Goal: Find specific page/section: Find specific page/section

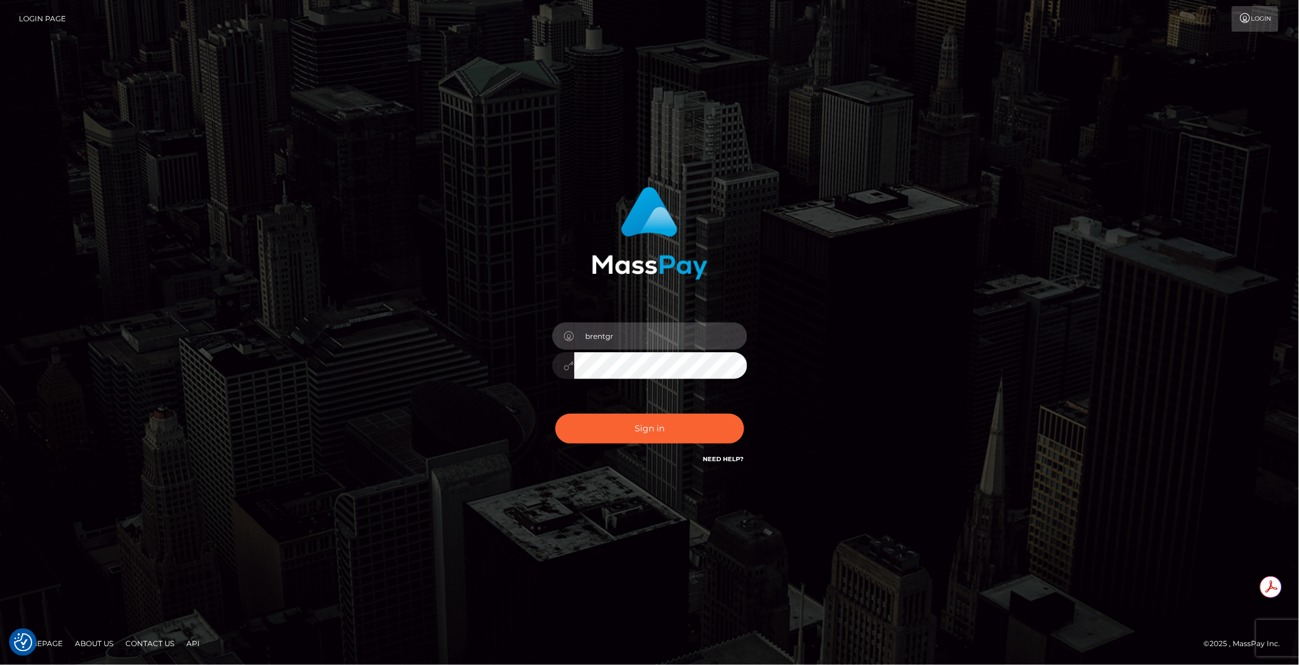
type input "brentgr"
click at [613, 416] on button "Sign in" at bounding box center [649, 429] width 189 height 30
click at [647, 339] on input "text" at bounding box center [660, 336] width 173 height 27
type input "brentg"
click at [662, 437] on button "Sign in" at bounding box center [649, 429] width 189 height 30
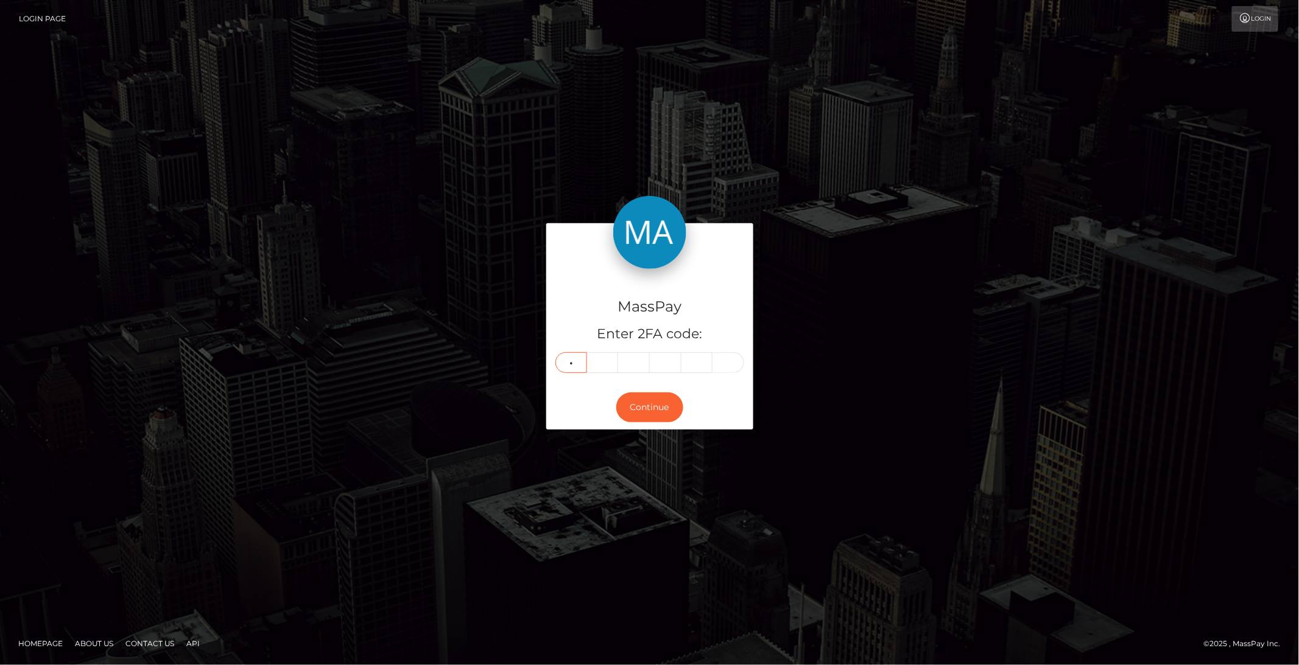
type input "3"
type input "9"
type input "5"
type input "4"
type input "3"
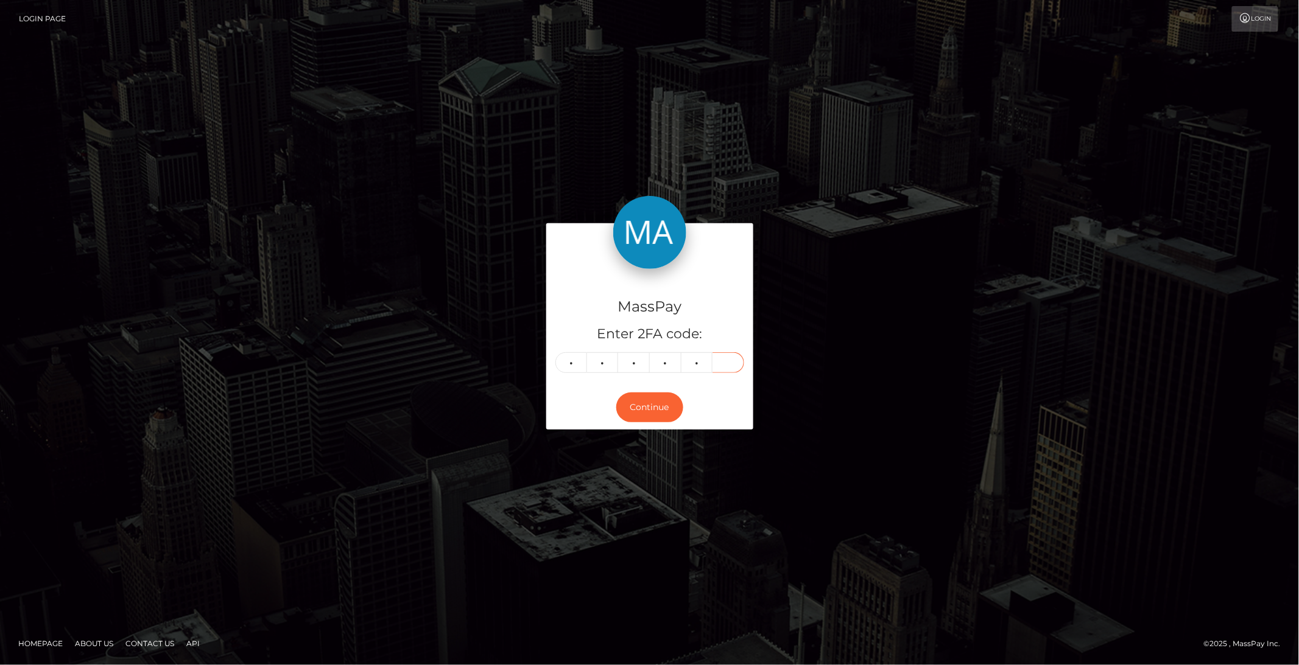
type input "1"
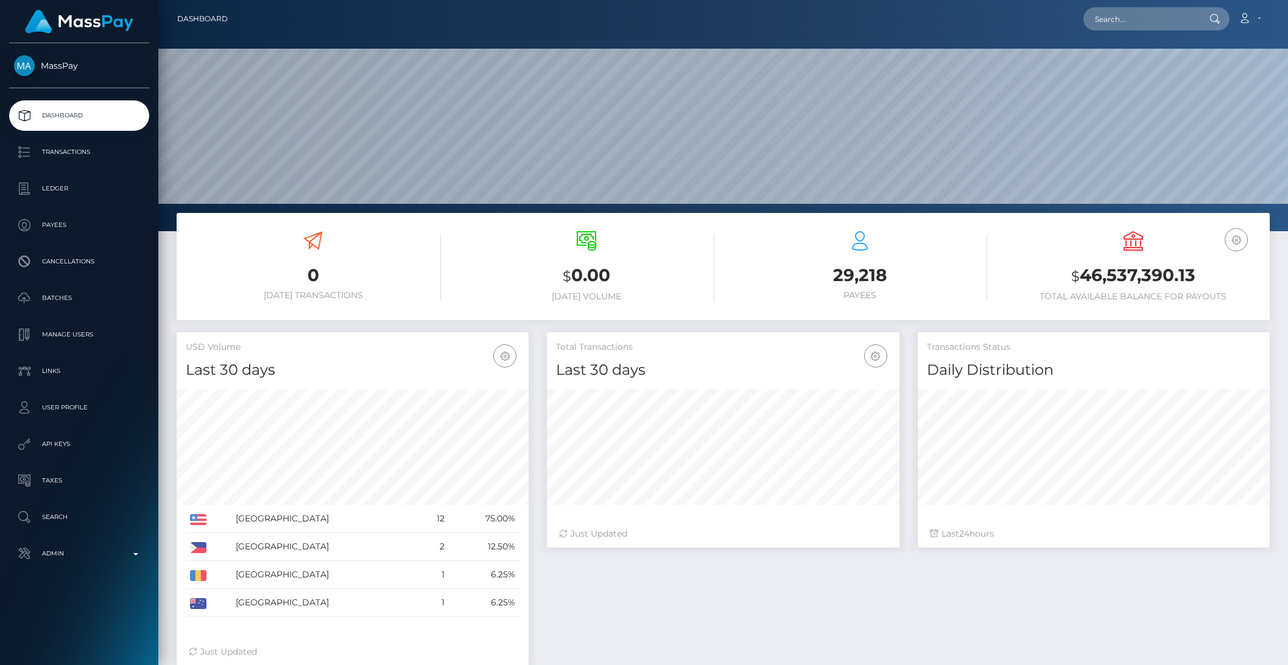
scroll to position [215, 351]
click at [1118, 28] on input "text" at bounding box center [1140, 18] width 114 height 23
paste input "pout_Tf8fybtZC8HQg"
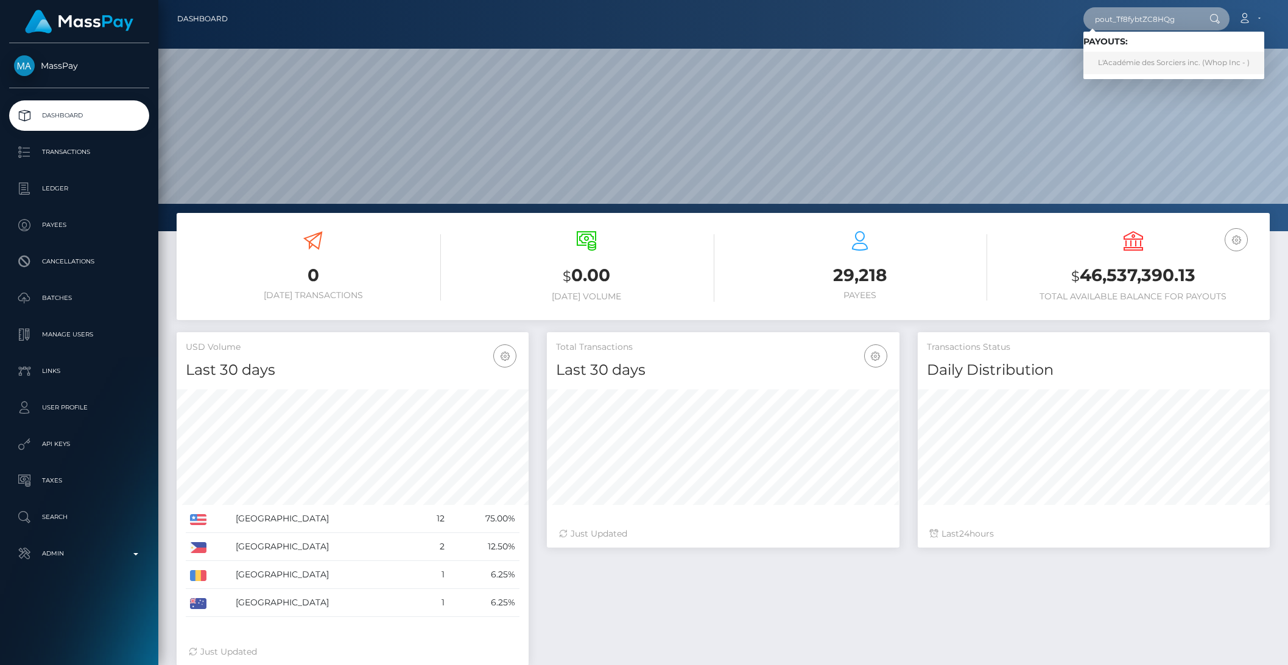
type input "pout_Tf8fybtZC8HQg"
click at [1129, 66] on link "L'Académie des Sorciers inc. (Whop Inc - )" at bounding box center [1173, 63] width 181 height 23
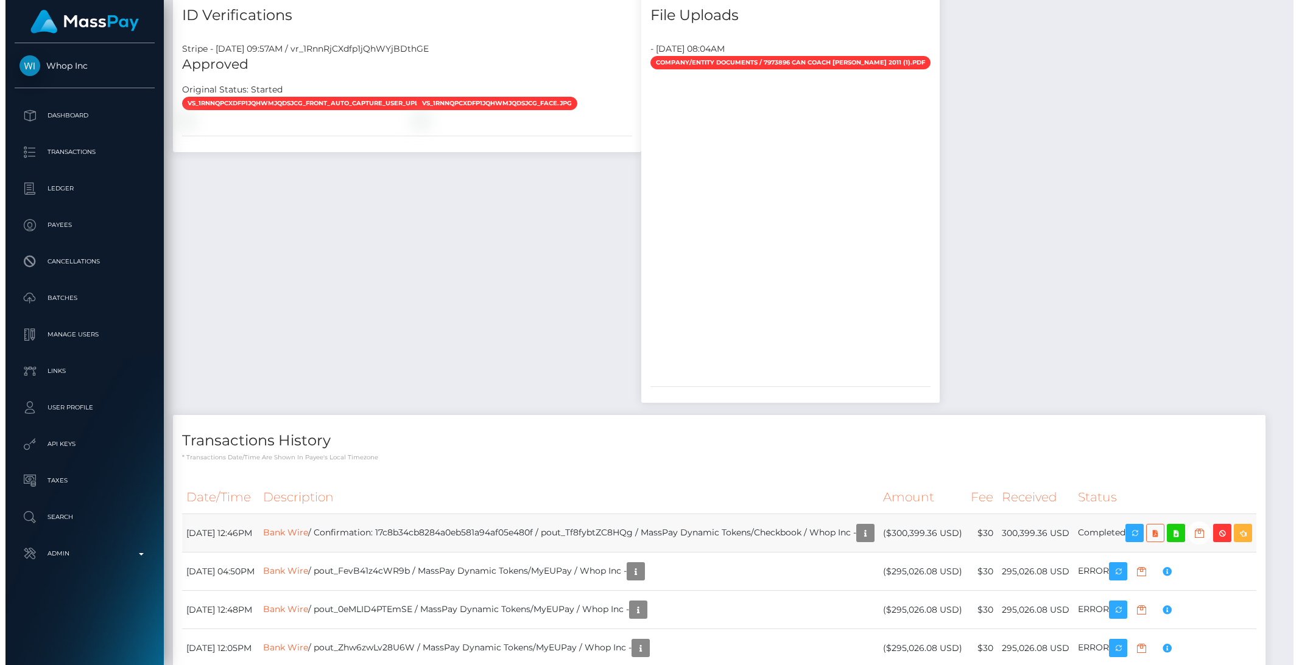
scroll to position [936, 0]
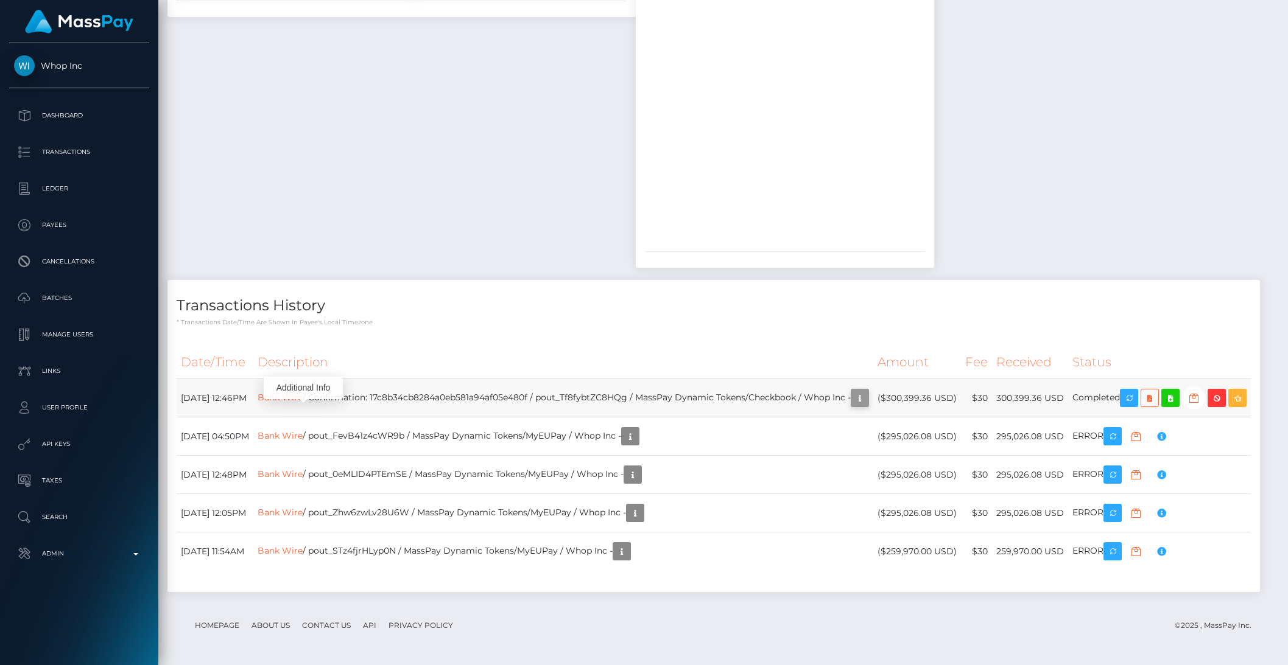
click at [852, 391] on icon "button" at bounding box center [859, 398] width 15 height 15
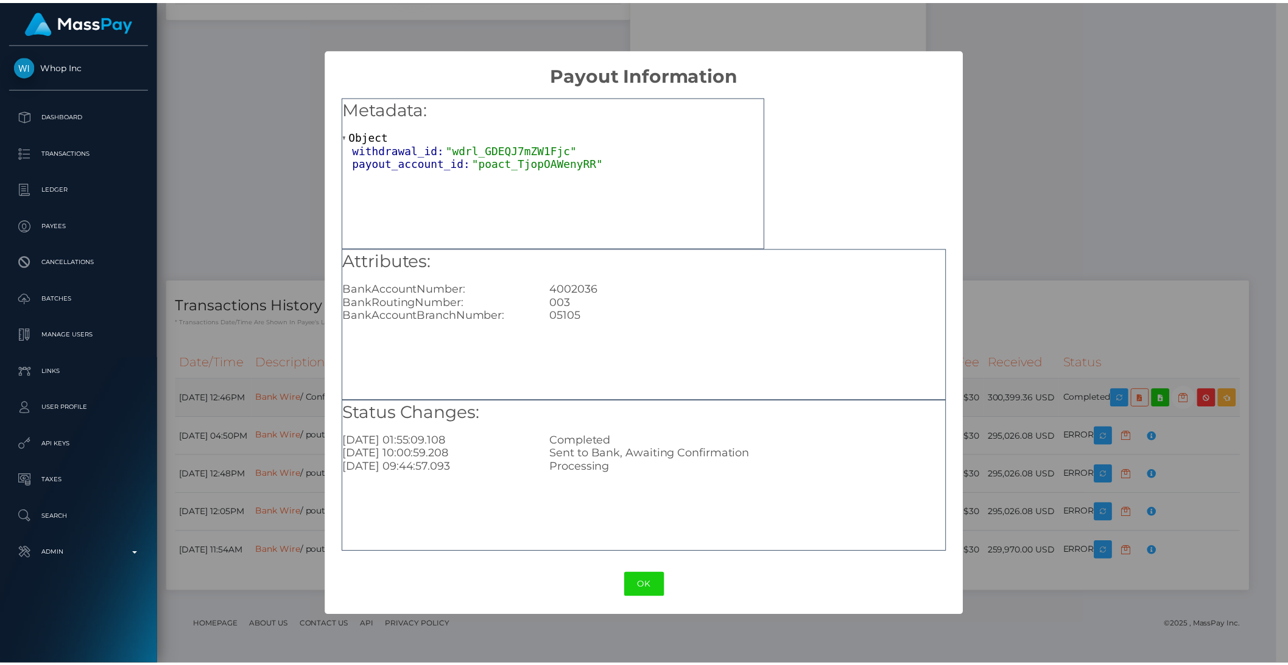
scroll to position [608691, 608485]
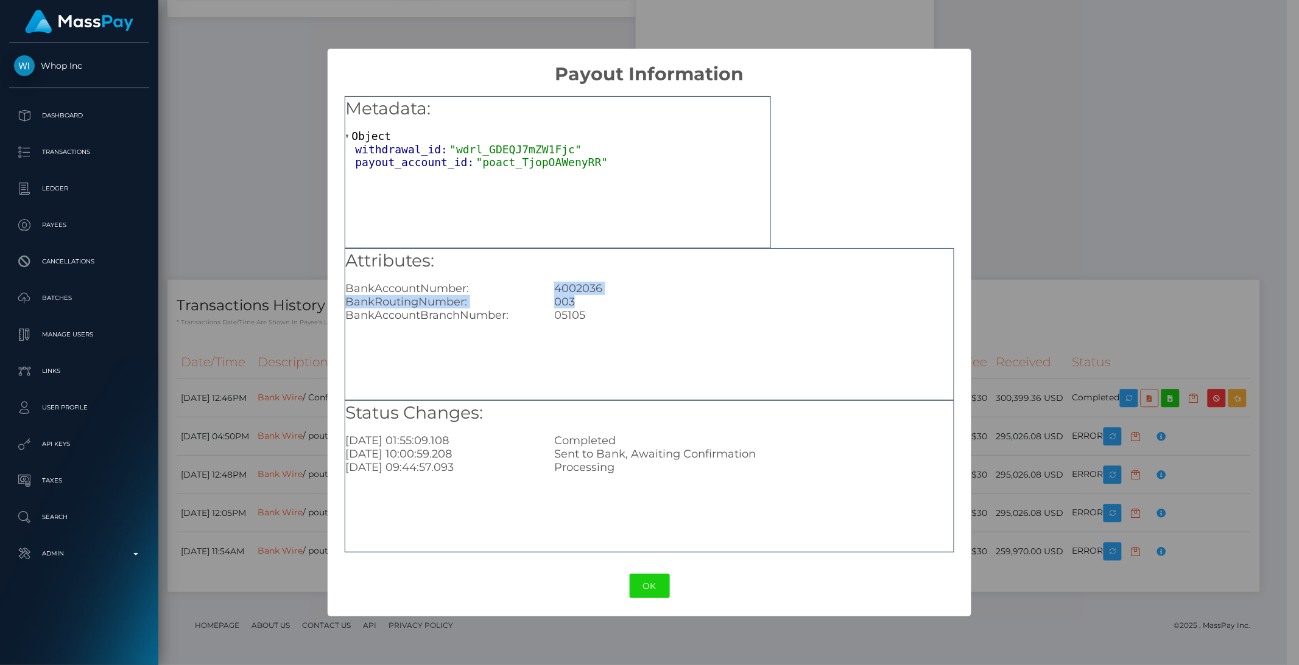
drag, startPoint x: 557, startPoint y: 292, endPoint x: 609, endPoint y: 297, distance: 52.6
click at [609, 297] on div "Attributes: BankAccountNumber: [FINANCIAL_ID] BankRoutingNumber: 003 BankAccoun…" at bounding box center [649, 286] width 608 height 74
click at [738, 337] on div "Attributes: BankAccountNumber: [FINANCIAL_ID] BankRoutingNumber: 003 BankAccoun…" at bounding box center [649, 324] width 609 height 152
click at [981, 234] on div "× Payout Information Metadata: Object withdrawal_id: "wdrl_GDEQJ7mZW1Fjc" payou…" at bounding box center [649, 332] width 1299 height 665
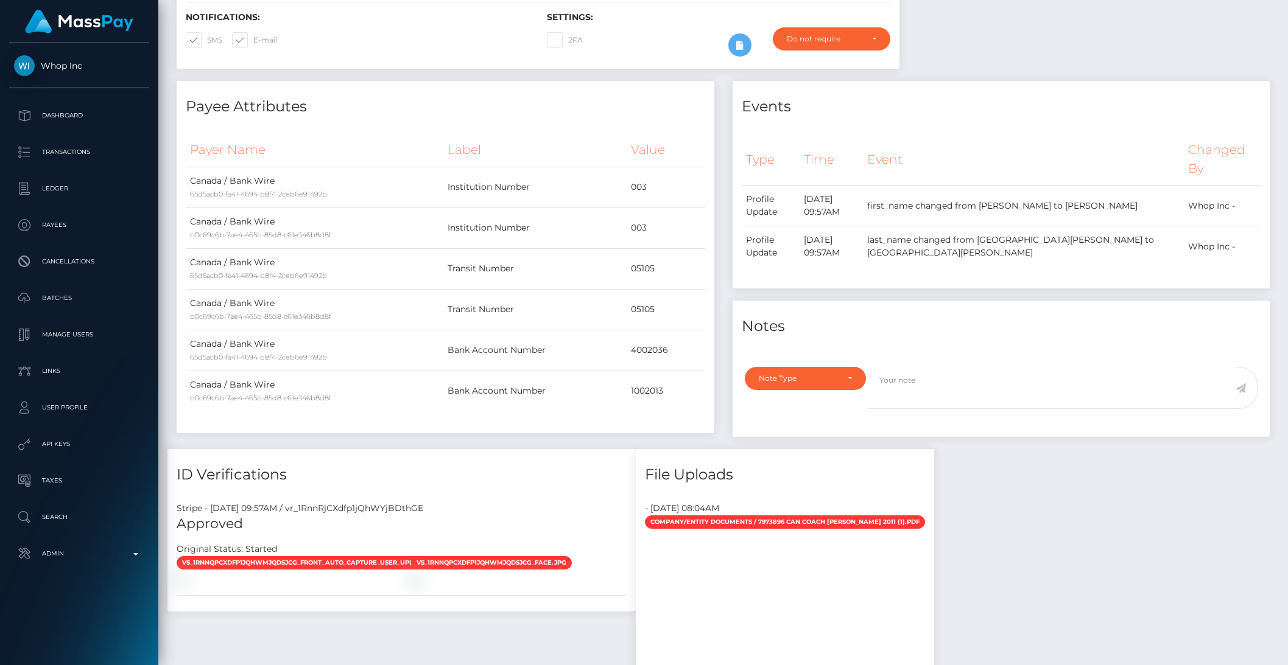
scroll to position [627, 0]
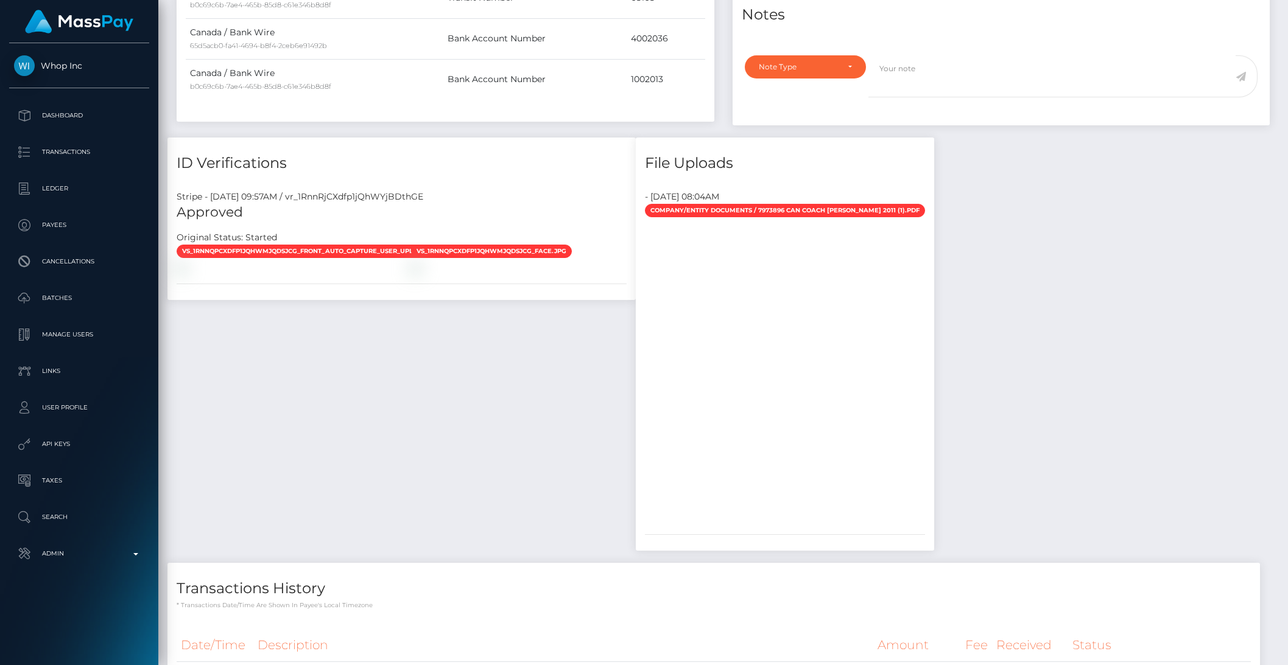
click at [1109, 359] on div "Payee Attributes Payer Name Label Value Canada / Bank Wire 65d5acb0-fa41-4694-b…" at bounding box center [722, 328] width 1111 height 1118
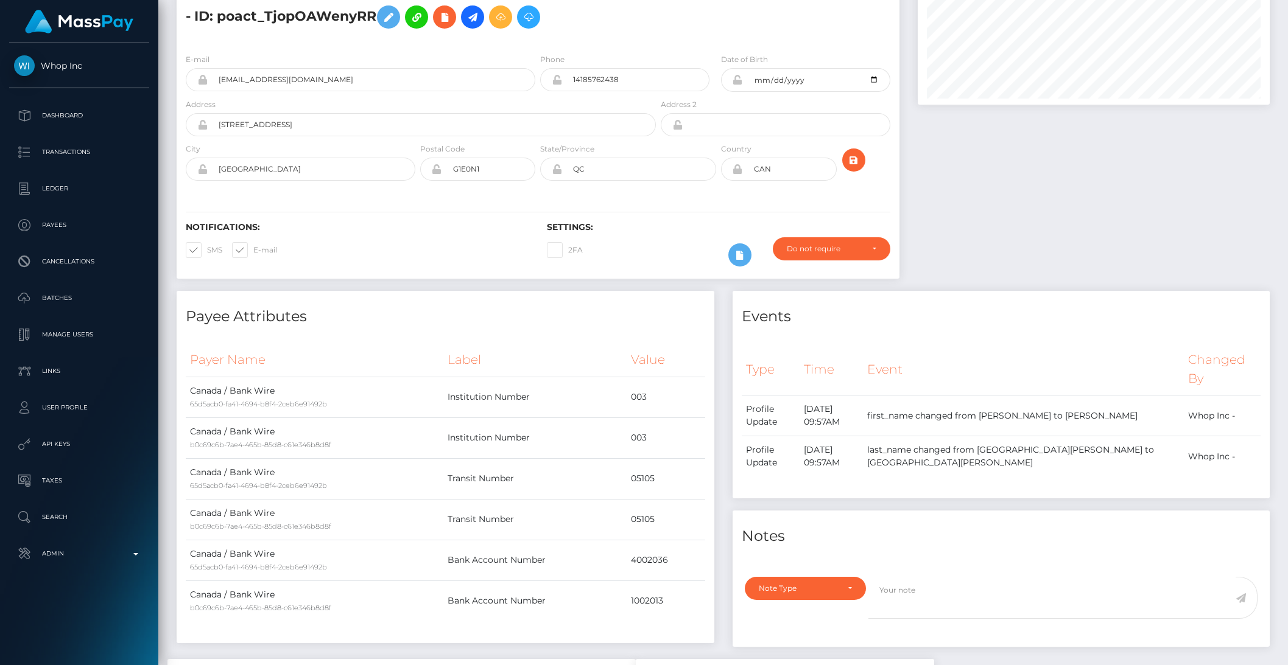
scroll to position [0, 0]
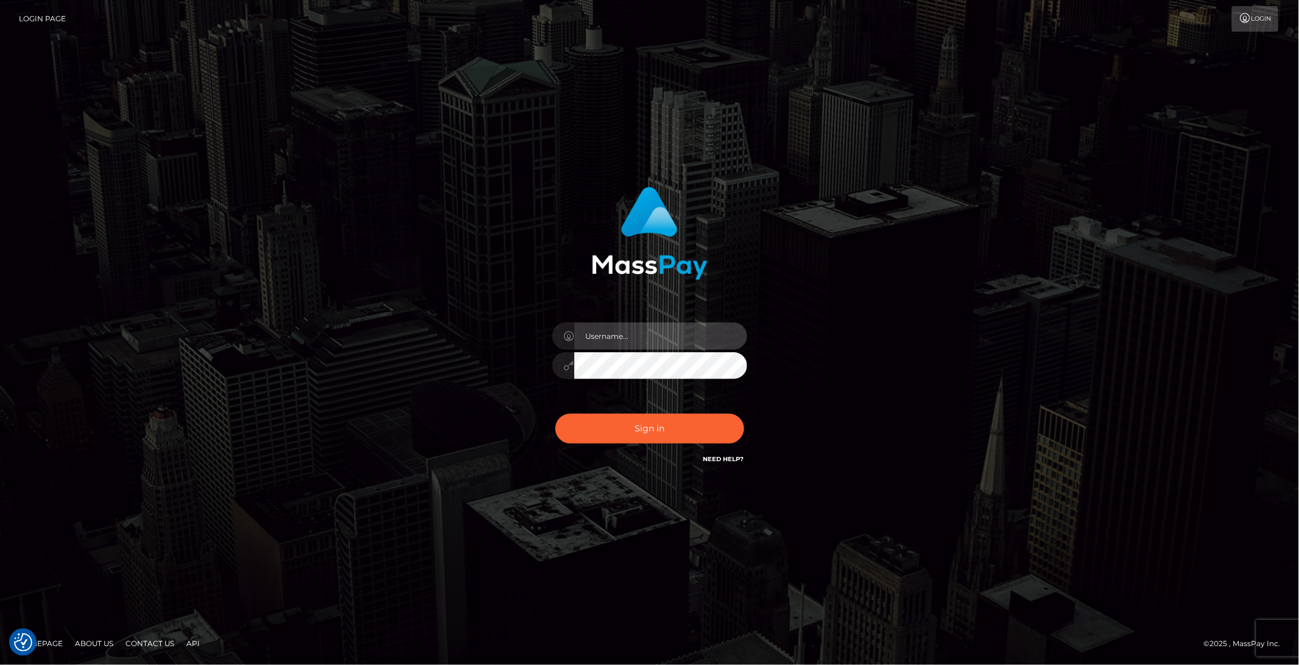
type input "brentg"
